Goal: Information Seeking & Learning: Find contact information

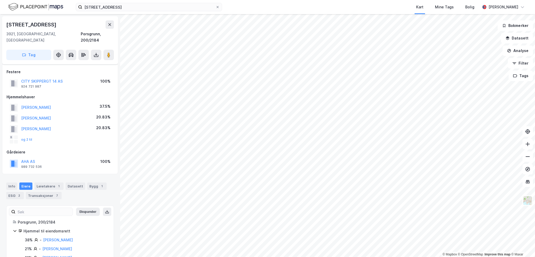
scroll to position [35, 0]
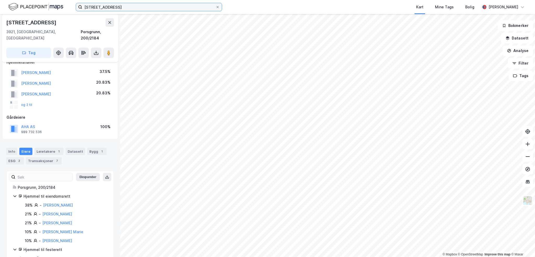
click at [118, 5] on input "[STREET_ADDRESS]" at bounding box center [148, 7] width 133 height 8
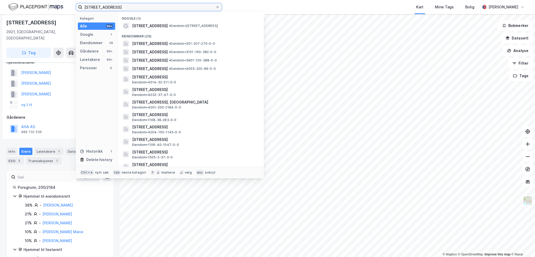
click at [118, 5] on input "[STREET_ADDRESS]" at bounding box center [148, 7] width 133 height 8
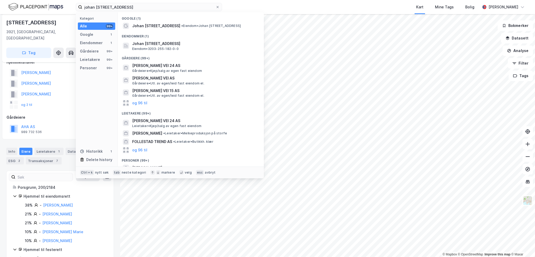
click at [182, 47] on div "Johan [STREET_ADDRESS] Eiendom • 3203-255-182-0-0" at bounding box center [195, 45] width 126 height 10
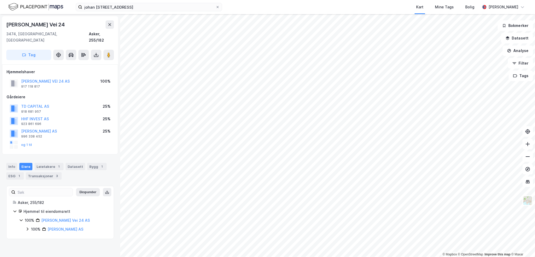
click at [96, 247] on div "[PERSON_NAME] Vei 24 3474, [GEOGRAPHIC_DATA], [GEOGRAPHIC_DATA] Asker, 255/182 …" at bounding box center [60, 135] width 120 height 243
click at [0, 0] on button "[PERSON_NAME] VEI 24 AS" at bounding box center [0, 0] width 0 height 0
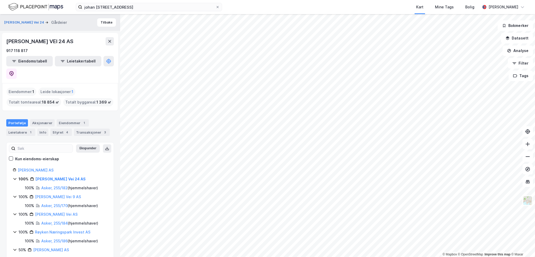
click at [19, 129] on div "Leietakere 1" at bounding box center [20, 132] width 29 height 7
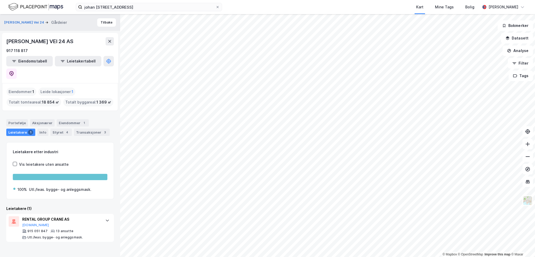
click at [23, 229] on icon at bounding box center [24, 230] width 4 height 3
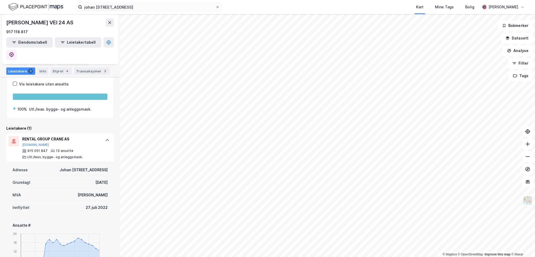
scroll to position [87, 0]
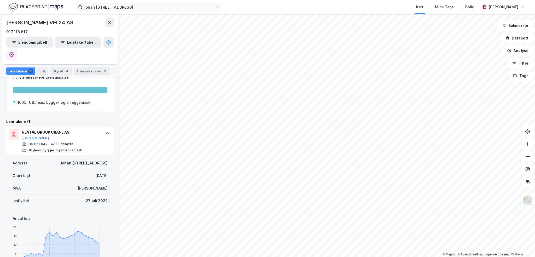
click at [30, 136] on button "[DOMAIN_NAME]" at bounding box center [35, 138] width 27 height 4
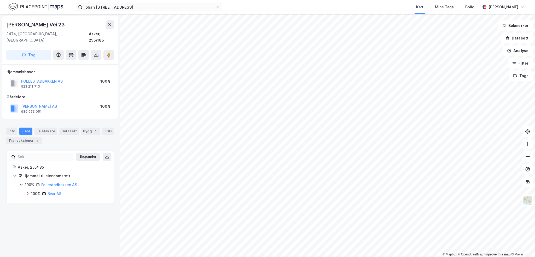
click at [0, 0] on button "[PERSON_NAME] AS" at bounding box center [0, 0] width 0 height 0
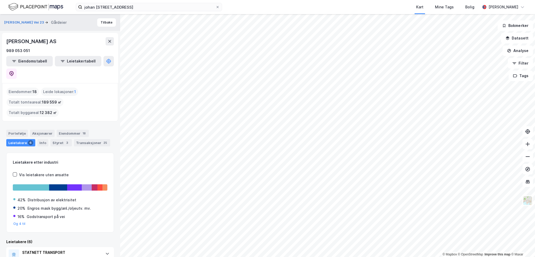
click at [72, 130] on div "Eiendommer 18" at bounding box center [73, 133] width 32 height 7
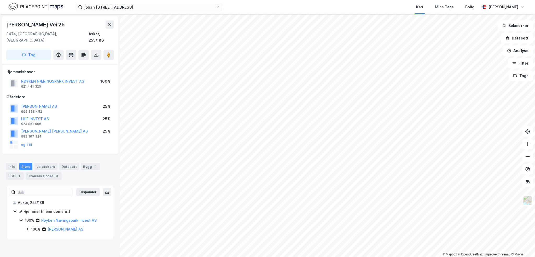
click at [36, 84] on div "921 441 320" at bounding box center [31, 86] width 20 height 4
click at [45, 163] on div "Leietakere" at bounding box center [45, 166] width 23 height 7
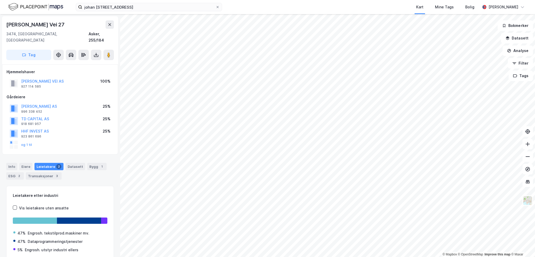
scroll to position [0, 0]
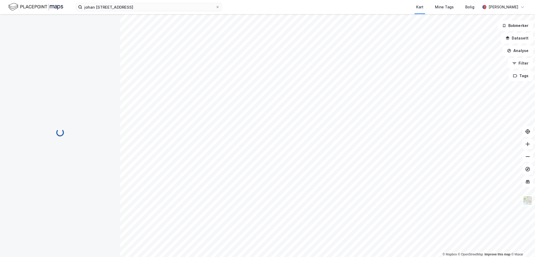
scroll to position [0, 0]
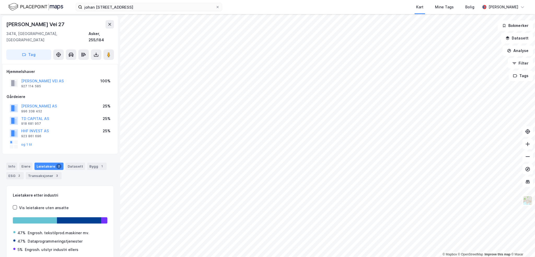
click at [38, 84] on div "927 114 585" at bounding box center [31, 86] width 20 height 4
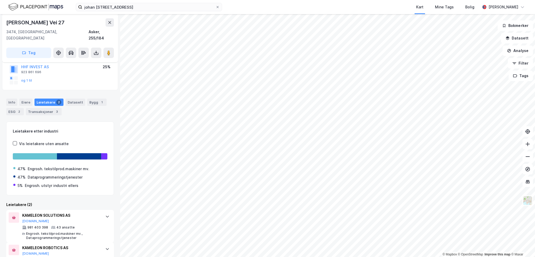
scroll to position [77, 0]
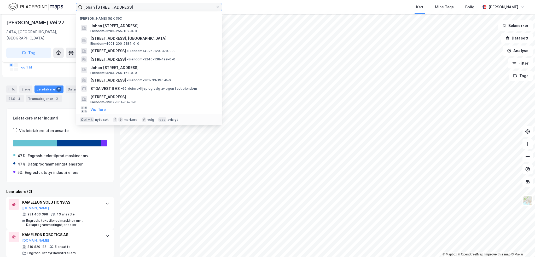
click at [140, 4] on input "johan [STREET_ADDRESS]" at bounding box center [148, 7] width 133 height 8
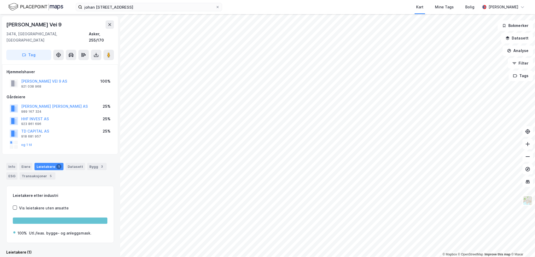
click at [32, 84] on div "921 038 968" at bounding box center [31, 86] width 20 height 4
click at [161, 8] on input "johan [STREET_ADDRESS]" at bounding box center [148, 7] width 133 height 8
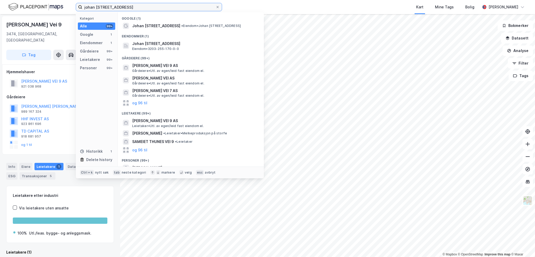
drag, startPoint x: 139, startPoint y: 4, endPoint x: 118, endPoint y: 20, distance: 26.3
click at [118, 11] on div "[PERSON_NAME] vei 9 Kategori Alle 99+ Google 1 Eiendommer 1 Gårdeiere 99+ Leiet…" at bounding box center [267, 7] width 535 height 14
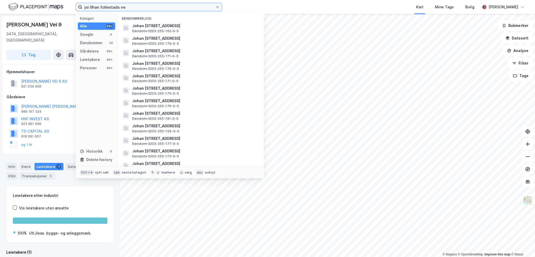
click at [139, 4] on input "joi 9han follestads ve" at bounding box center [148, 7] width 133 height 8
drag, startPoint x: 130, startPoint y: 7, endPoint x: 76, endPoint y: 7, distance: 54.3
click at [76, 7] on label "joi 9han follestads ve" at bounding box center [149, 7] width 146 height 8
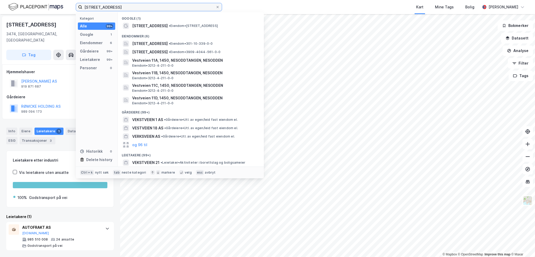
type input "[STREET_ADDRESS]"
click at [165, 43] on span "[STREET_ADDRESS]" at bounding box center [150, 43] width 36 height 6
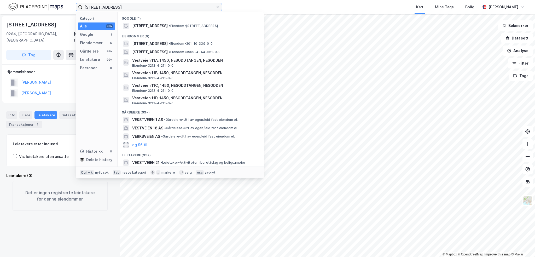
click at [118, 6] on input "[STREET_ADDRESS]" at bounding box center [148, 7] width 133 height 8
click at [169, 27] on span "• Eiendom • [STREET_ADDRESS]" at bounding box center [193, 26] width 49 height 4
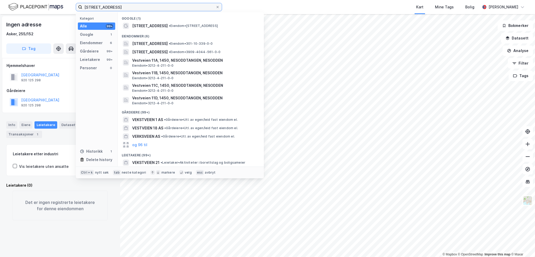
click at [116, 10] on input "[STREET_ADDRESS]" at bounding box center [148, 7] width 133 height 8
click at [142, 6] on input "[STREET_ADDRESS]" at bounding box center [148, 7] width 133 height 8
click at [114, 4] on input "[STREET_ADDRESS]" at bounding box center [148, 7] width 133 height 8
click at [92, 44] on div "Eiendommer" at bounding box center [91, 43] width 23 height 6
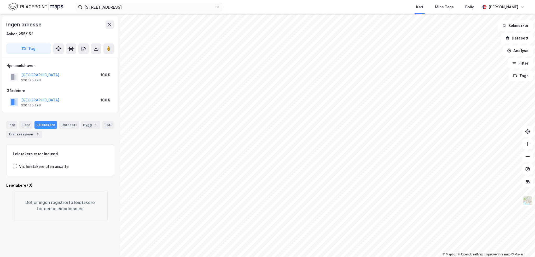
click at [76, 234] on div "Ingen adresse Asker, 255/152 Tag Hjemmelshaver [GEOGRAPHIC_DATA] 920 125 298 10…" at bounding box center [60, 135] width 120 height 243
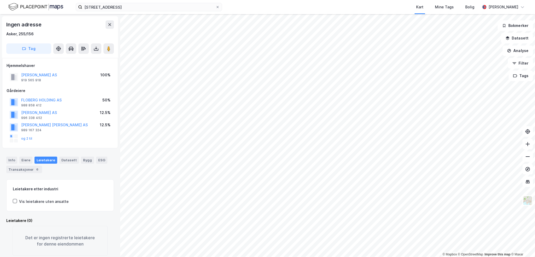
click at [344, 5] on div "Kart Mine Tags Bolig" at bounding box center [363, 7] width 233 height 14
click at [35, 80] on div "919 565 918" at bounding box center [31, 80] width 20 height 4
